Goal: Transaction & Acquisition: Purchase product/service

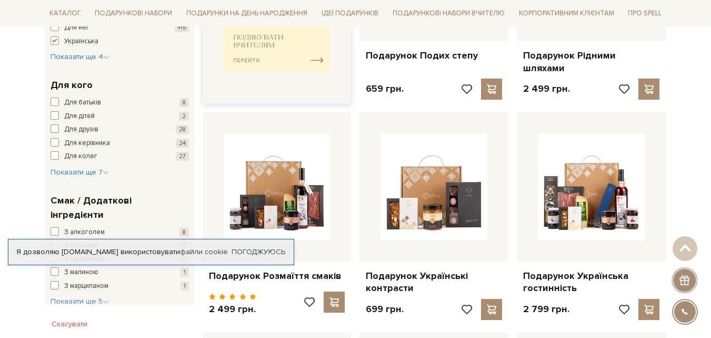
scroll to position [527, 0]
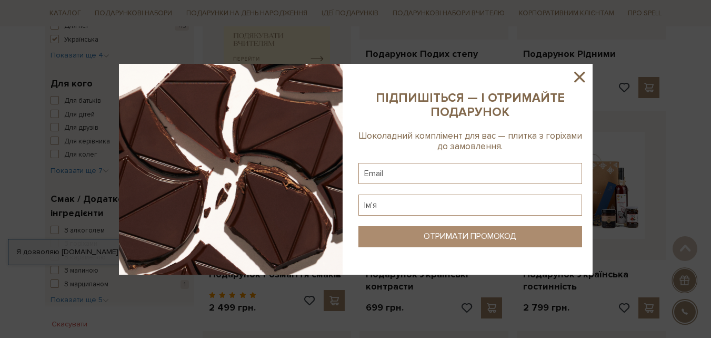
click at [582, 71] on icon at bounding box center [580, 77] width 18 height 18
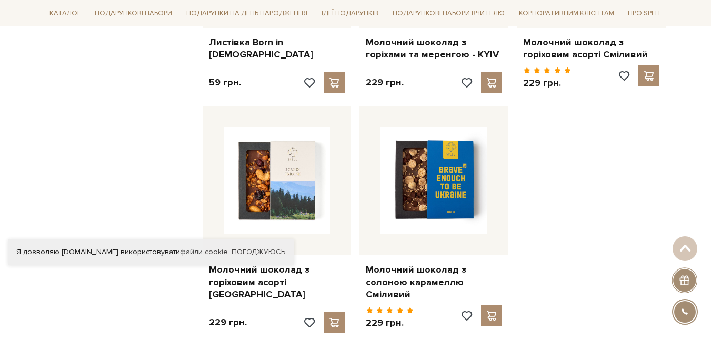
scroll to position [1211, 0]
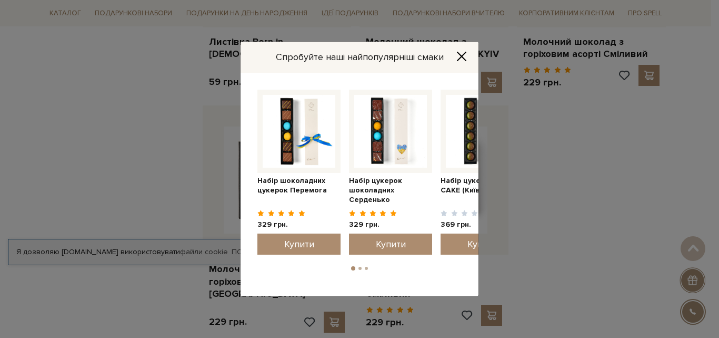
click at [463, 56] on icon "Close" at bounding box center [462, 56] width 8 height 8
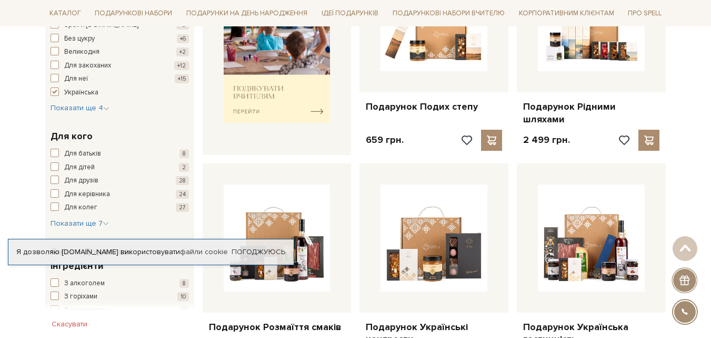
scroll to position [421, 0]
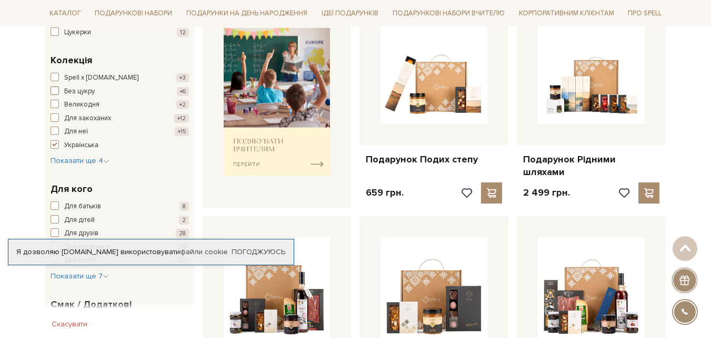
click at [51, 90] on span "button" at bounding box center [55, 90] width 8 height 8
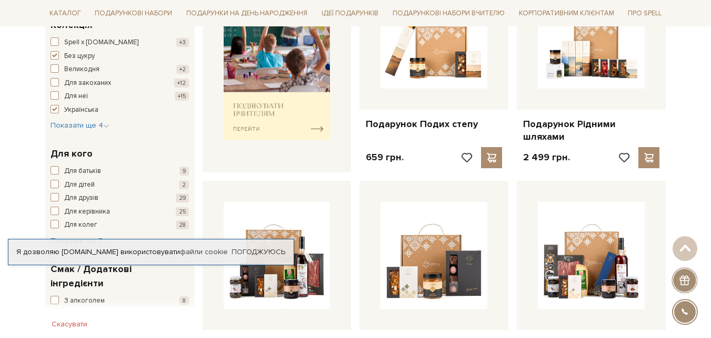
scroll to position [527, 0]
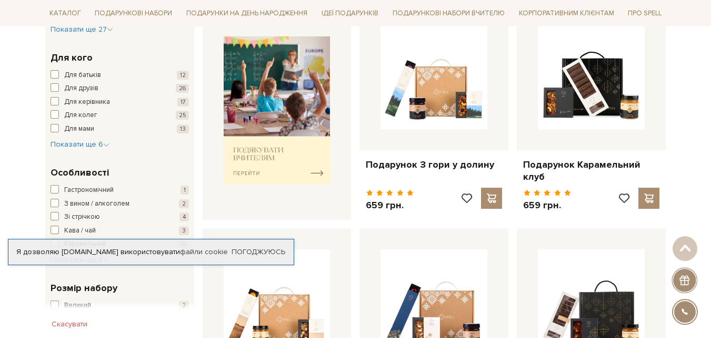
scroll to position [158, 0]
